Goal: Information Seeking & Learning: Learn about a topic

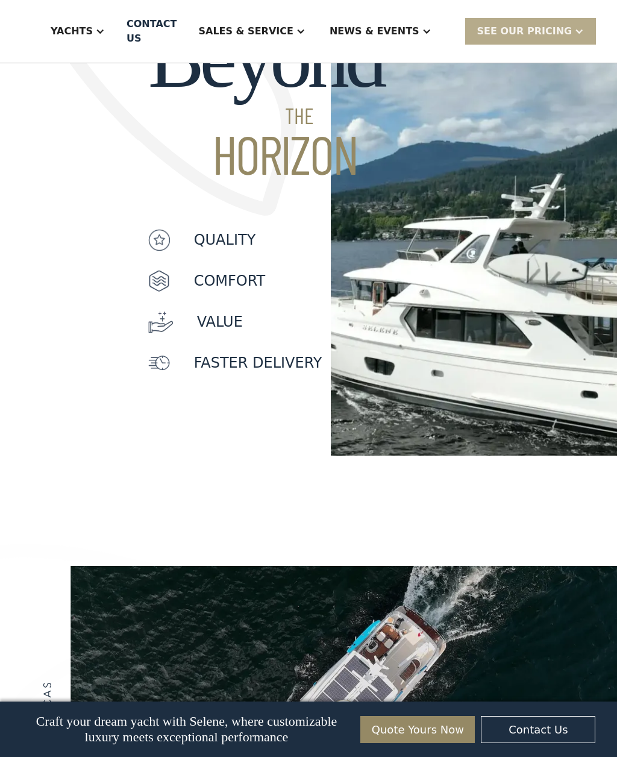
click at [86, 31] on div "Yachts" at bounding box center [72, 31] width 42 height 14
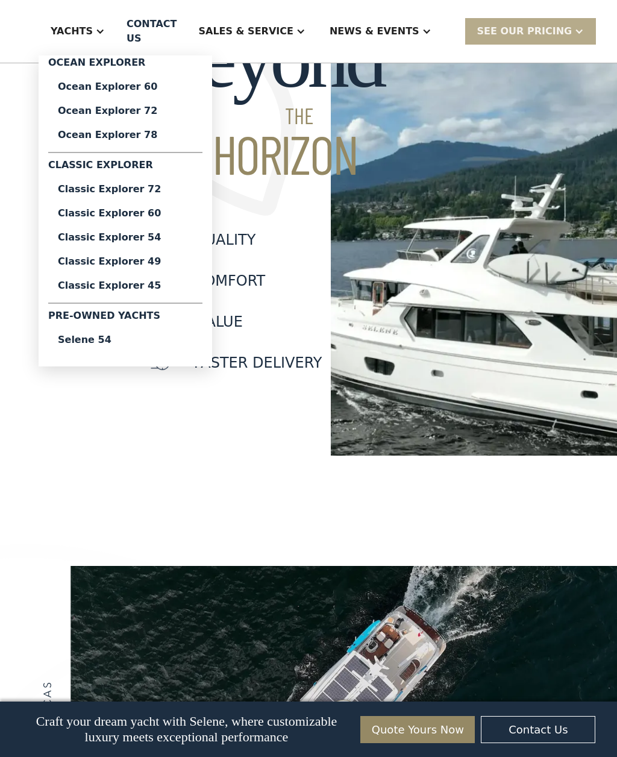
click at [75, 135] on div "Ocean Explorer 78" at bounding box center [125, 135] width 135 height 10
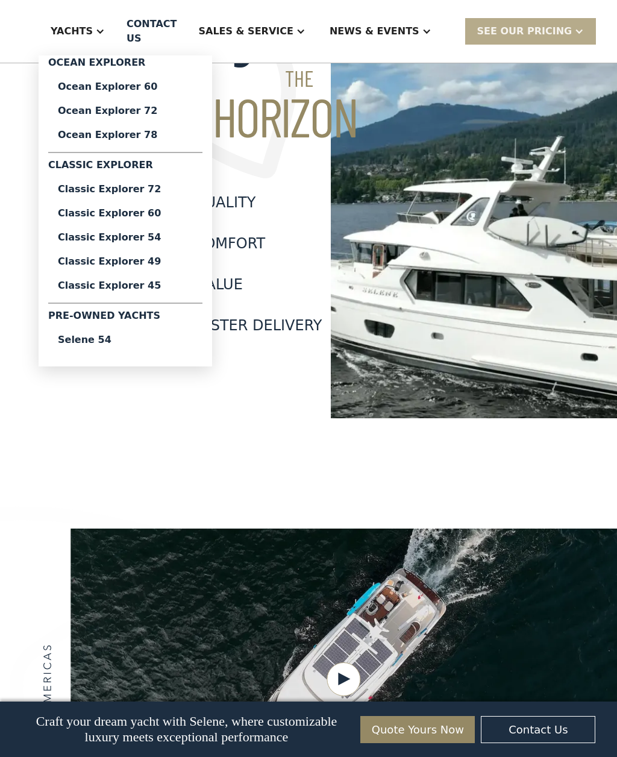
scroll to position [1249, 0]
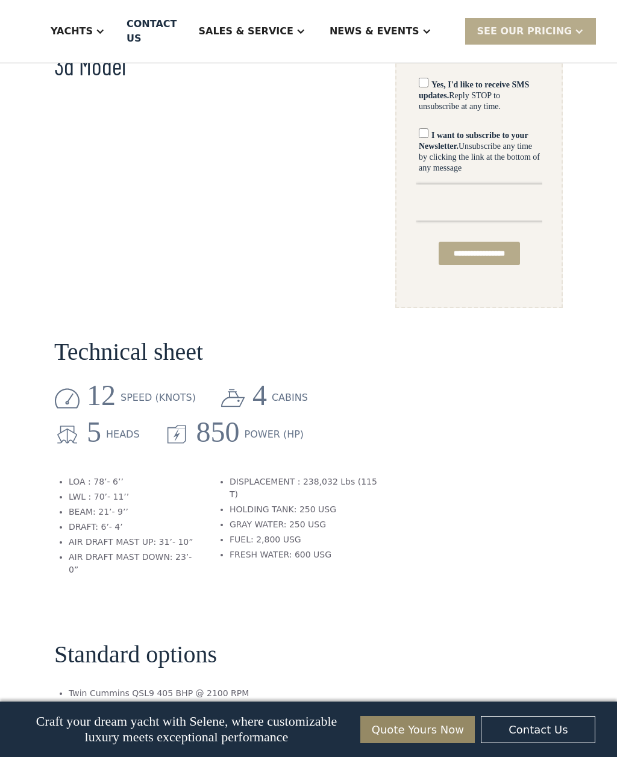
scroll to position [961, 0]
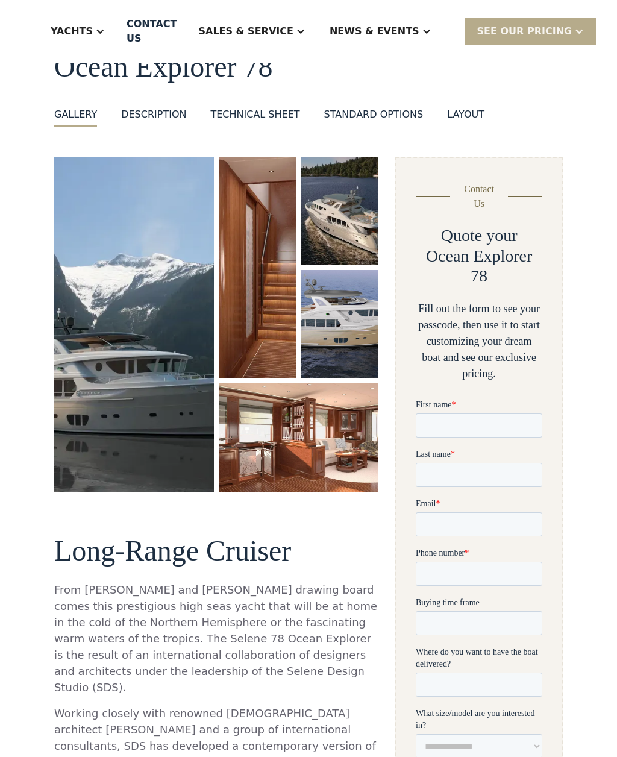
click at [79, 436] on img "open lightbox" at bounding box center [134, 324] width 160 height 335
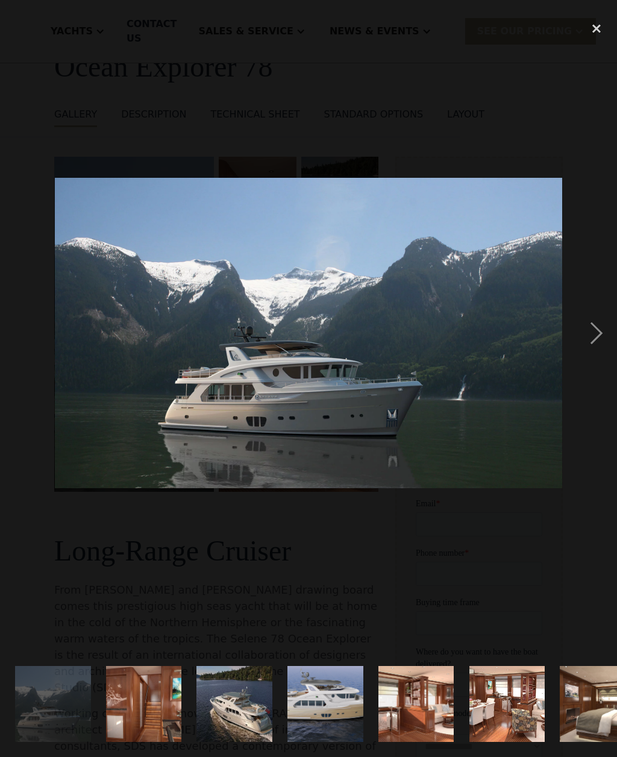
scroll to position [0, 0]
click at [598, 347] on div "next image" at bounding box center [596, 333] width 41 height 636
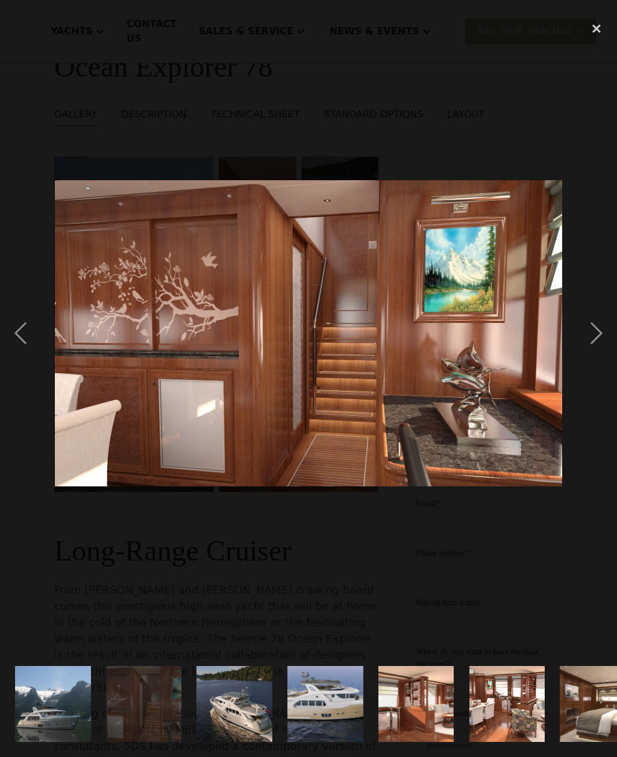
click at [600, 357] on div "next image" at bounding box center [596, 333] width 41 height 636
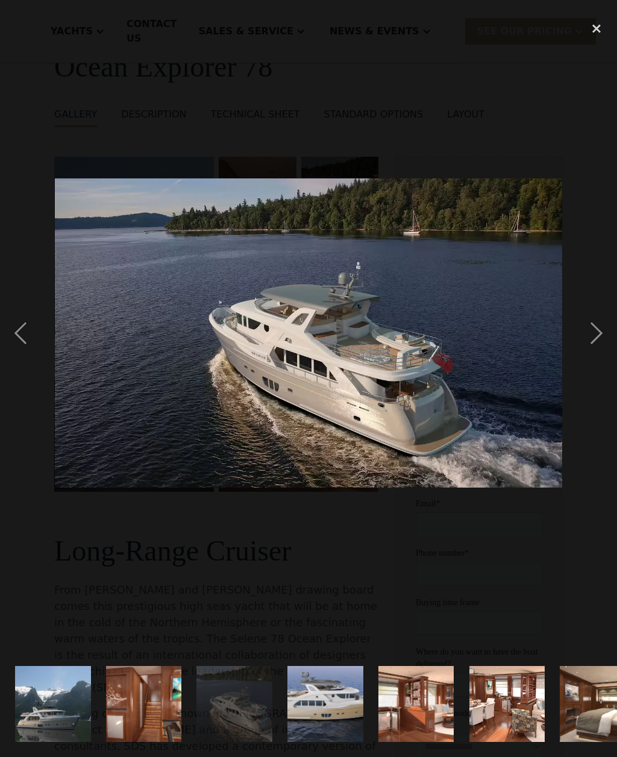
click at [595, 354] on div "next image" at bounding box center [596, 333] width 41 height 636
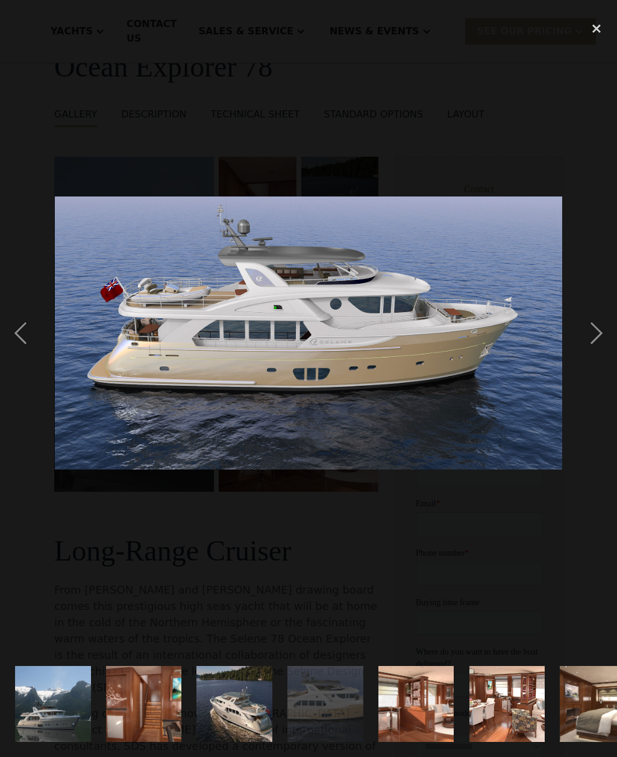
click at [594, 348] on div "next image" at bounding box center [596, 333] width 41 height 636
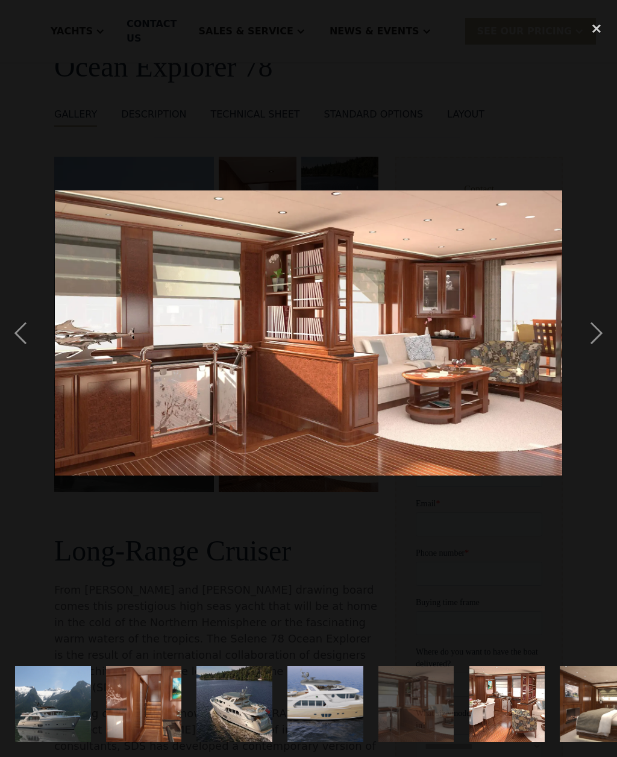
click at [28, 348] on div "previous image" at bounding box center [20, 333] width 41 height 636
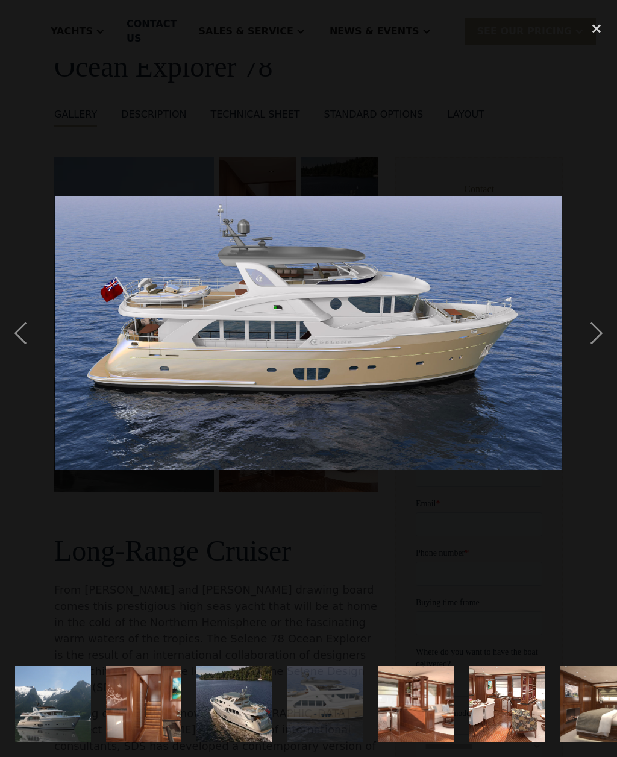
click at [598, 350] on div "next image" at bounding box center [596, 333] width 41 height 636
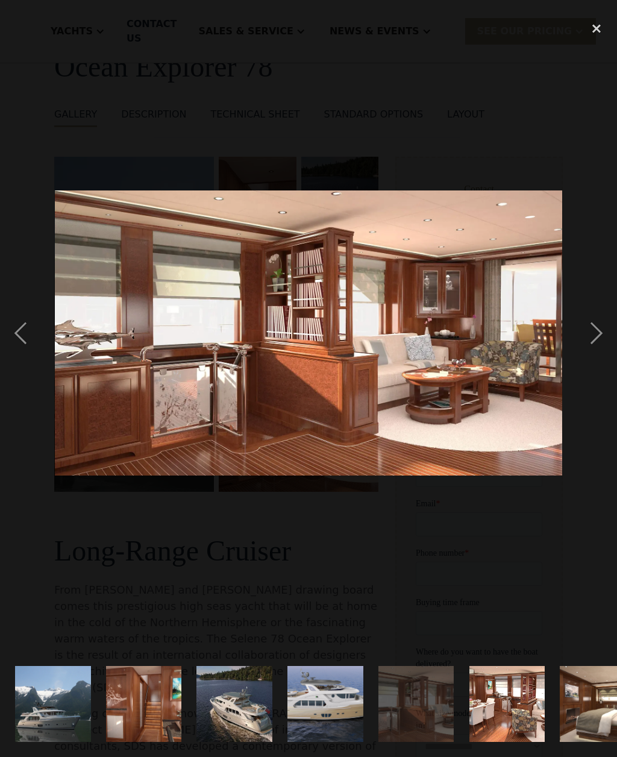
click at [599, 351] on div "next image" at bounding box center [596, 333] width 41 height 636
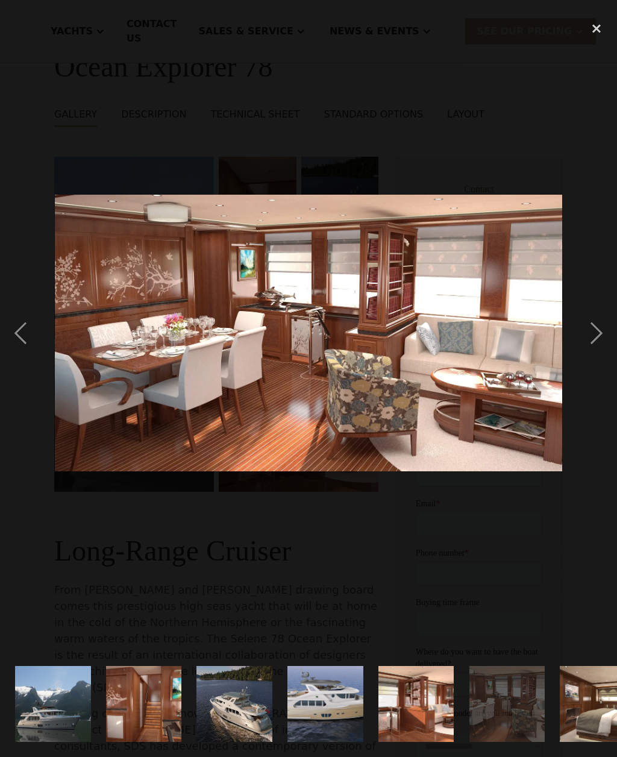
click at [593, 353] on div "next image" at bounding box center [596, 333] width 41 height 636
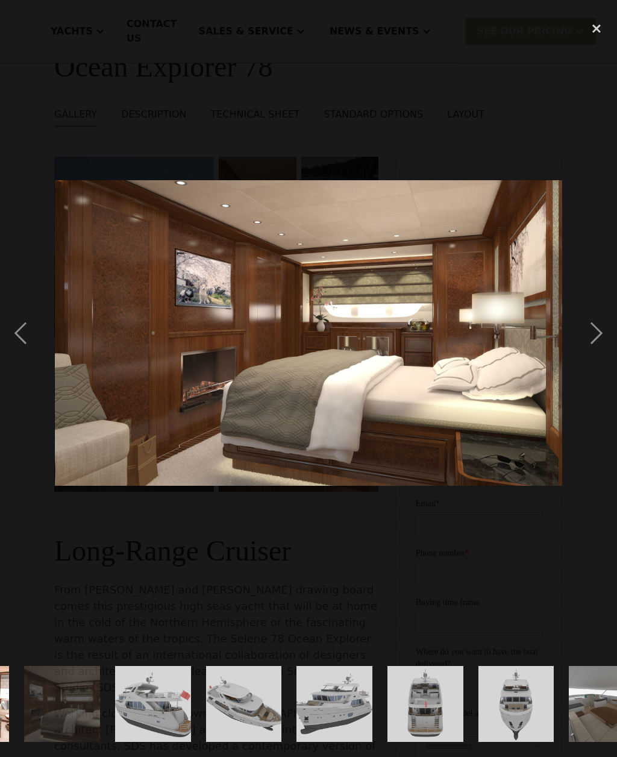
scroll to position [0, 581]
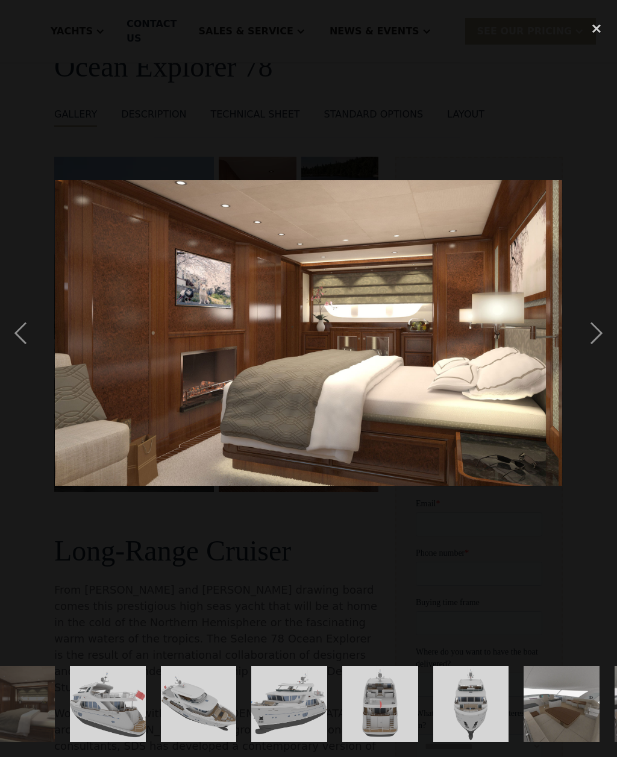
click at [596, 353] on div "next image" at bounding box center [596, 333] width 41 height 636
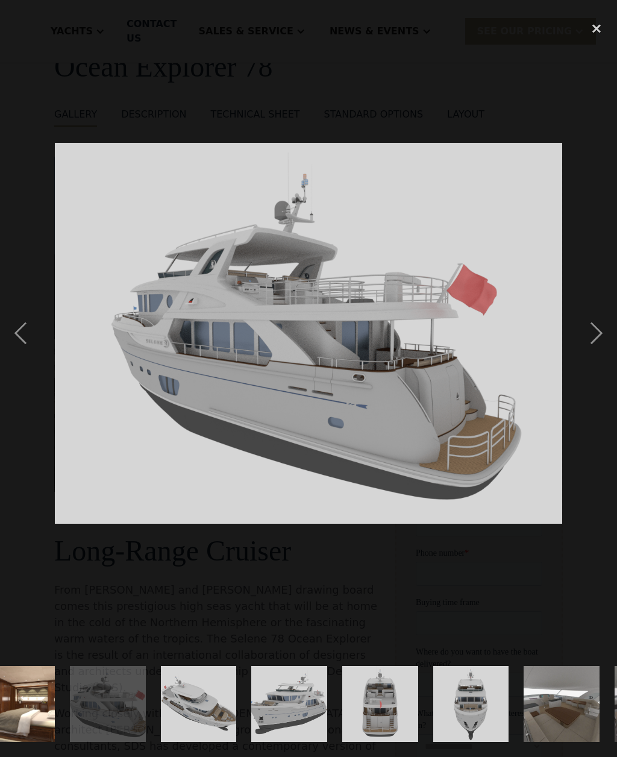
click at [22, 357] on div "previous image" at bounding box center [20, 333] width 41 height 636
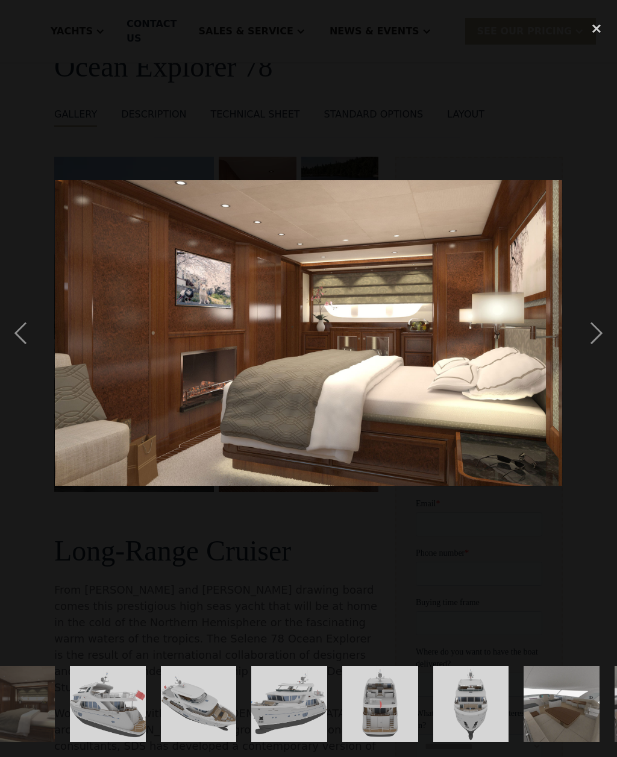
click at [596, 356] on div "next image" at bounding box center [596, 333] width 41 height 636
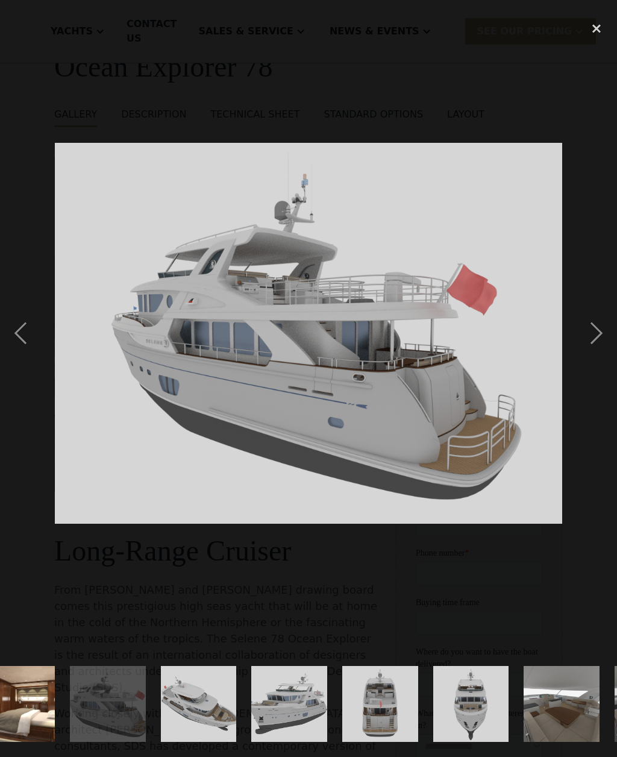
click at [591, 357] on div "next image" at bounding box center [596, 333] width 41 height 636
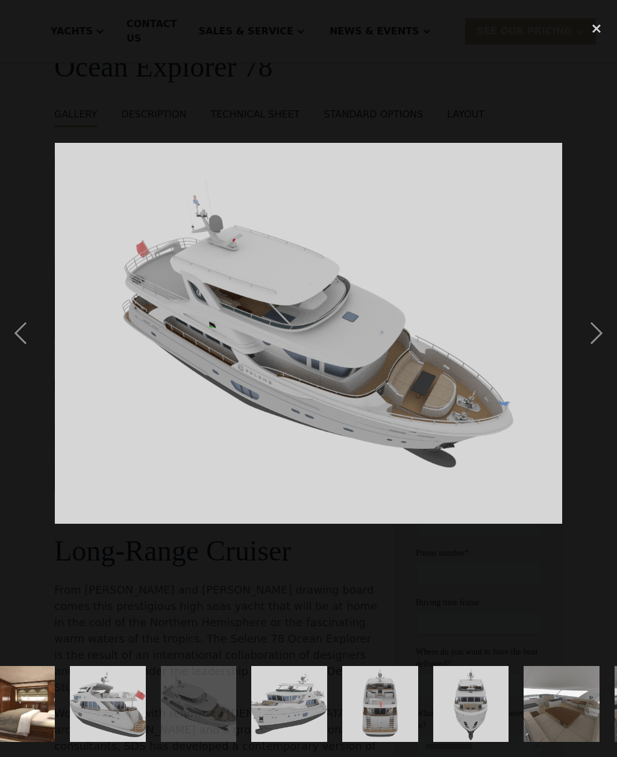
click at [594, 356] on div "next image" at bounding box center [596, 333] width 41 height 636
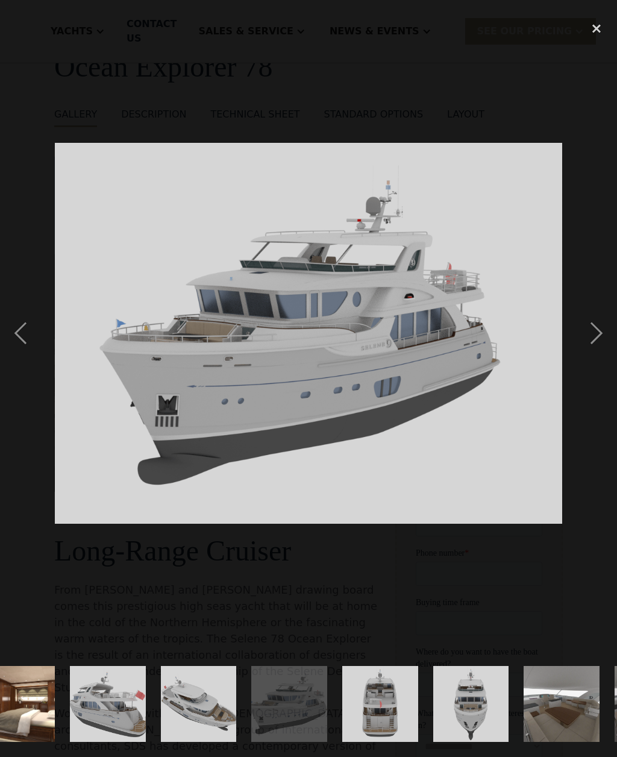
click at [595, 355] on div "next image" at bounding box center [596, 333] width 41 height 636
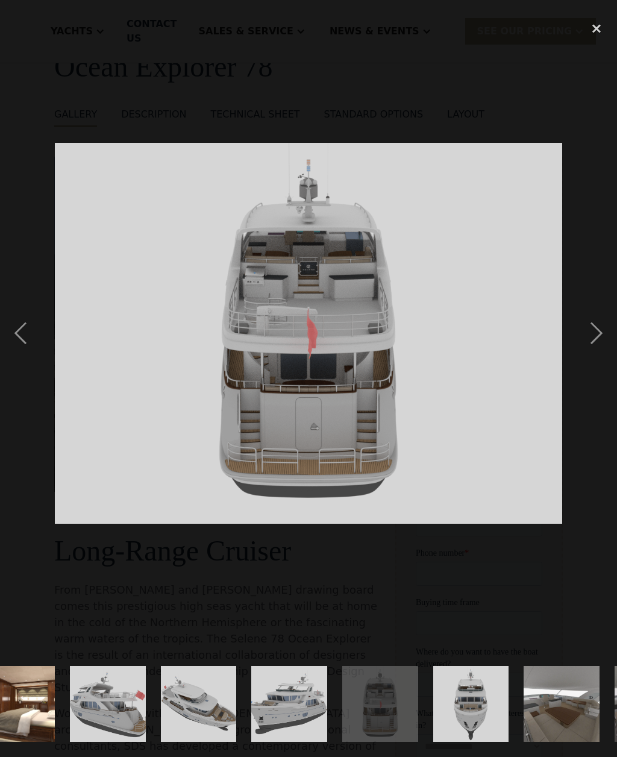
click at [596, 353] on div "next image" at bounding box center [596, 333] width 41 height 636
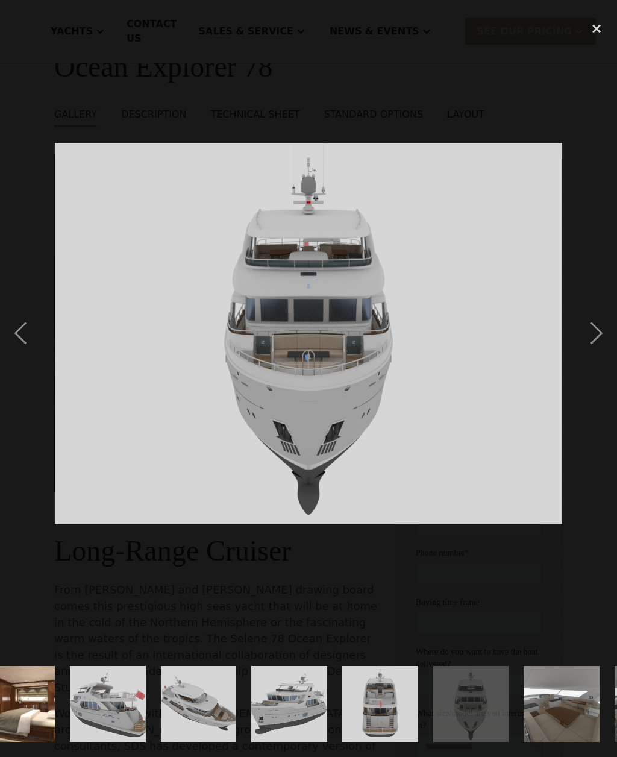
click at [599, 356] on div "next image" at bounding box center [596, 333] width 41 height 636
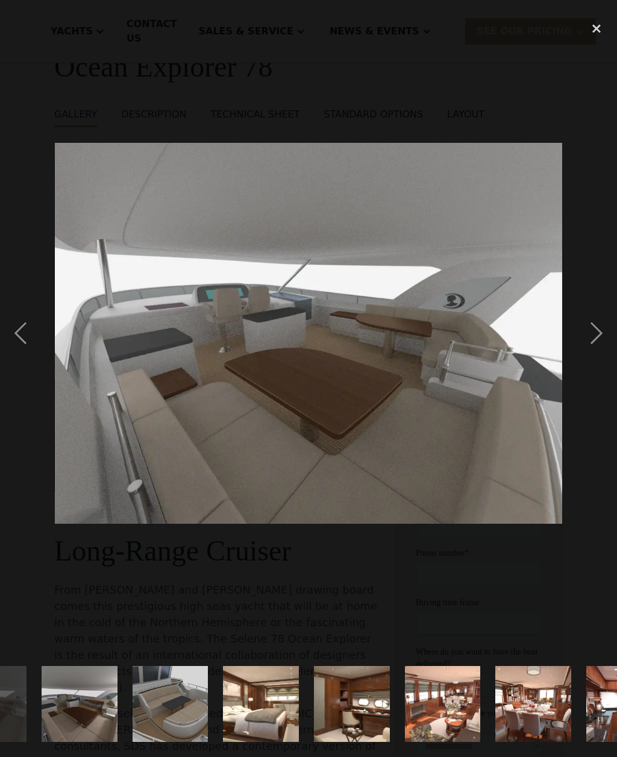
scroll to position [0, 1155]
click at [599, 356] on div "next image" at bounding box center [596, 333] width 41 height 636
